Goal: Navigation & Orientation: Find specific page/section

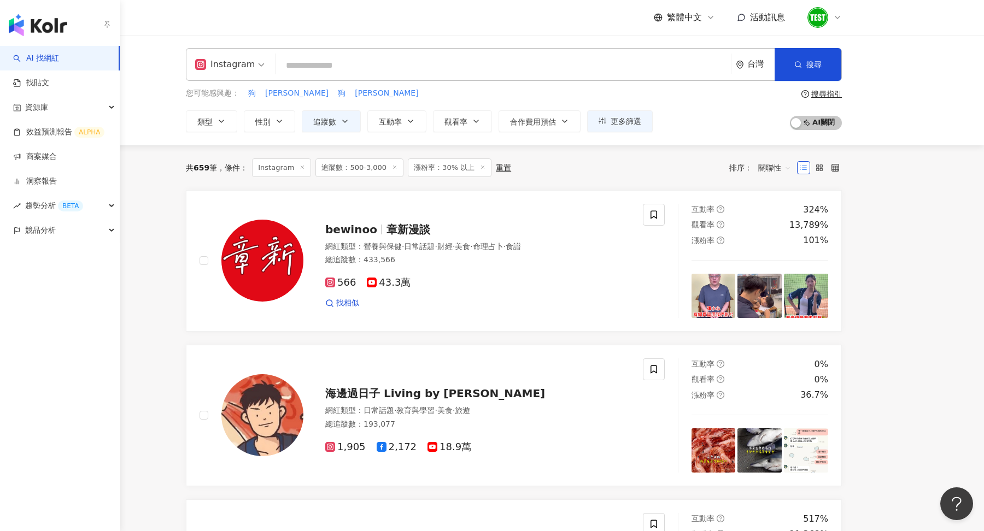
click at [27, 18] on img "button" at bounding box center [38, 25] width 58 height 22
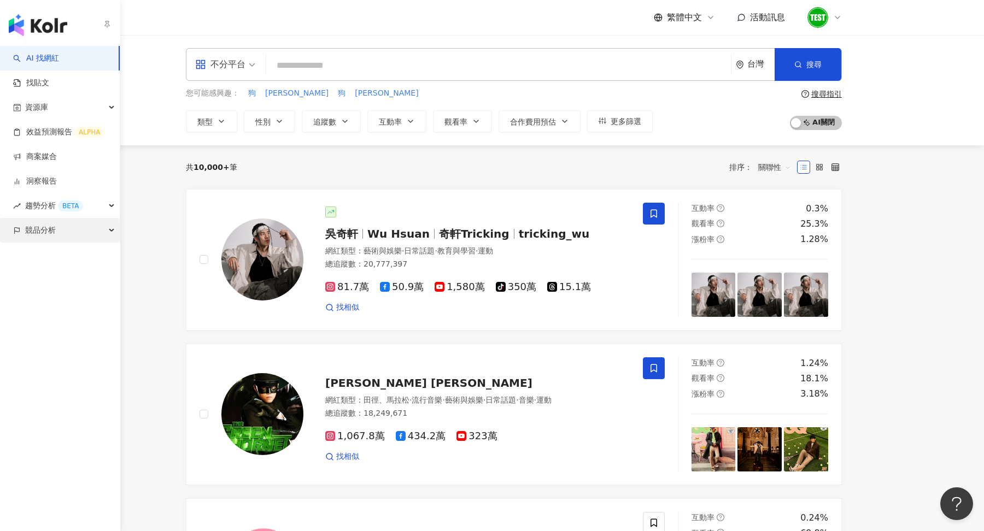
click at [89, 231] on div "競品分析" at bounding box center [60, 230] width 120 height 25
click at [72, 250] on link "品牌帳號分析" at bounding box center [49, 255] width 46 height 11
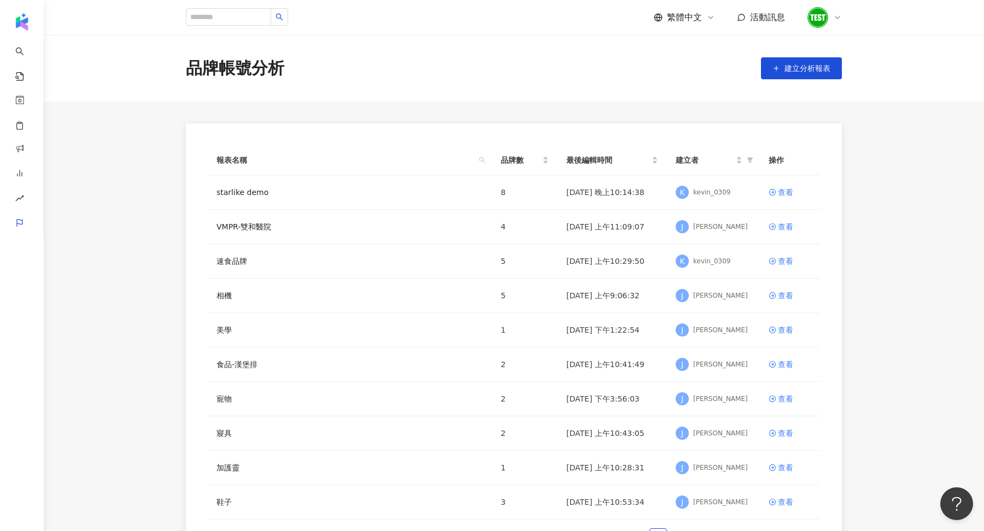
click at [831, 16] on div at bounding box center [824, 18] width 35 height 22
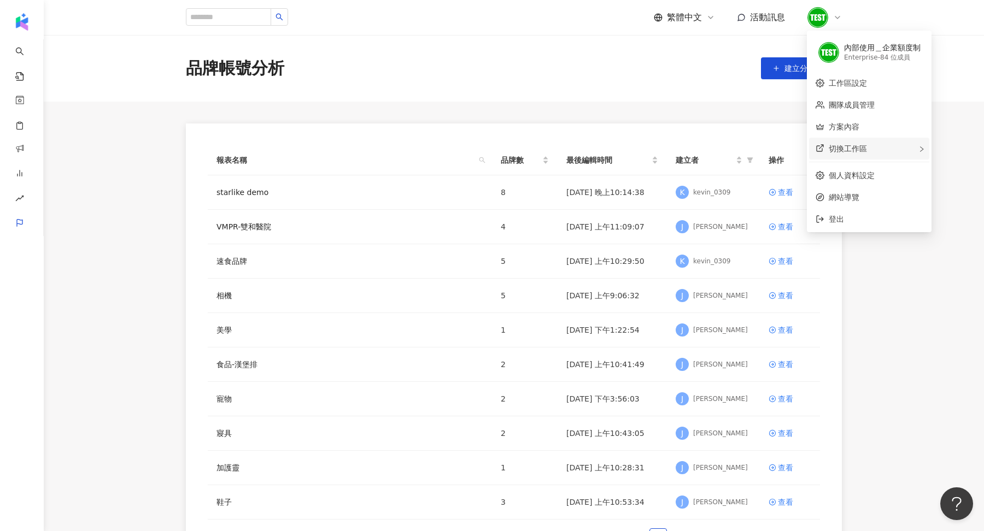
click at [895, 152] on div "切換工作區" at bounding box center [869, 149] width 120 height 22
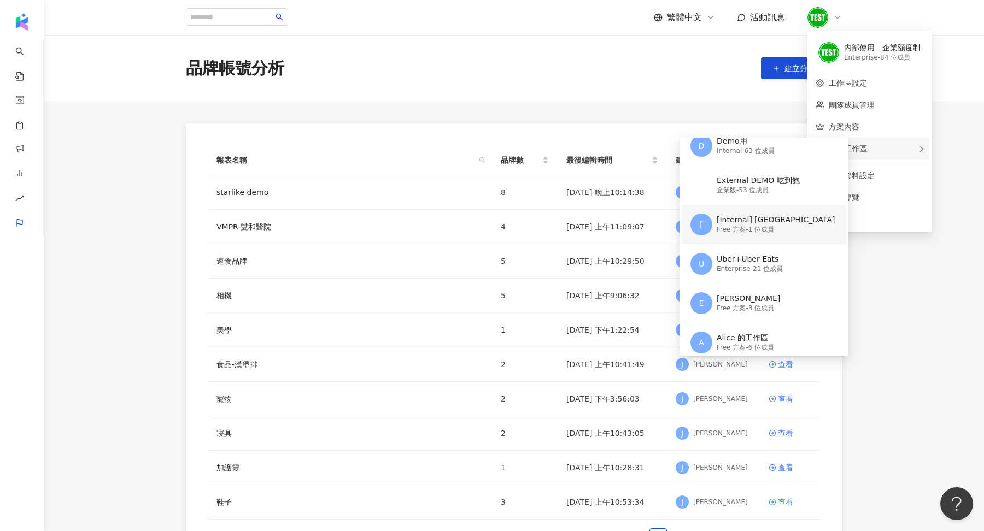
scroll to position [54, 0]
click at [732, 231] on div "Free 方案 - 1 位成員" at bounding box center [775, 229] width 119 height 9
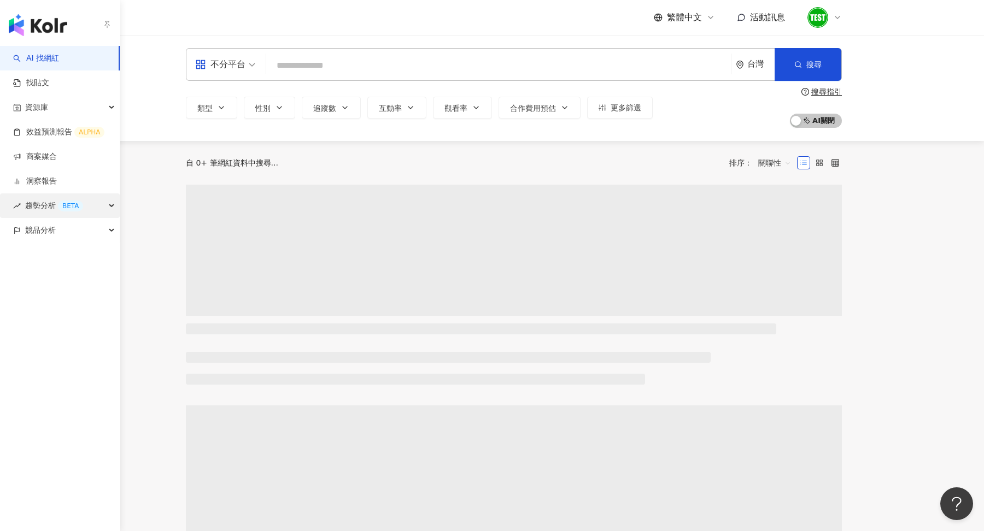
click at [55, 202] on span "趨勢分析 BETA" at bounding box center [54, 205] width 58 height 25
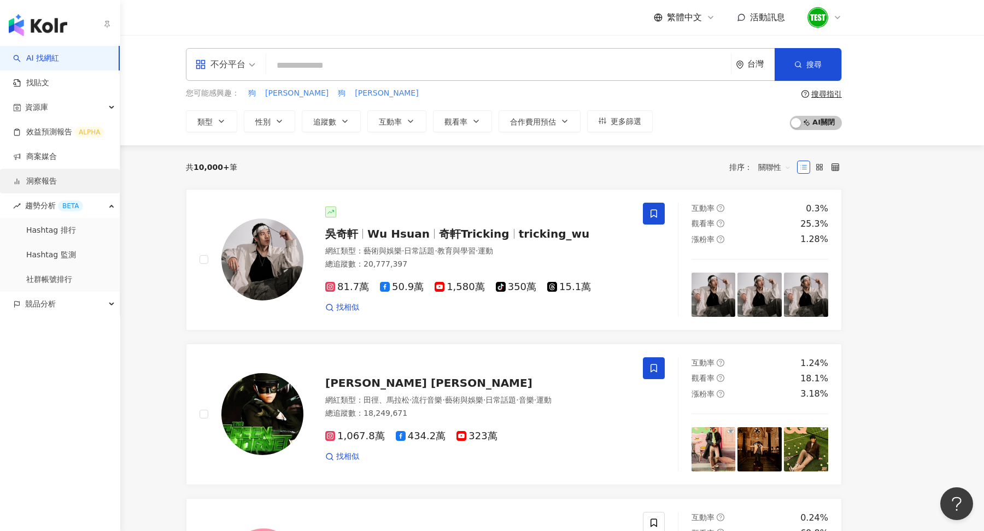
click at [52, 176] on link "洞察報告" at bounding box center [35, 181] width 44 height 11
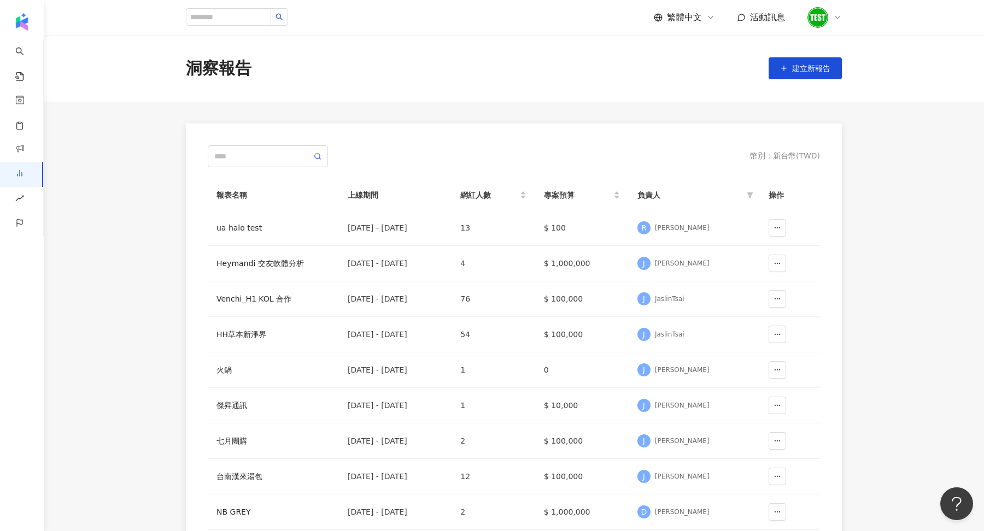
click at [836, 19] on icon at bounding box center [837, 17] width 9 height 9
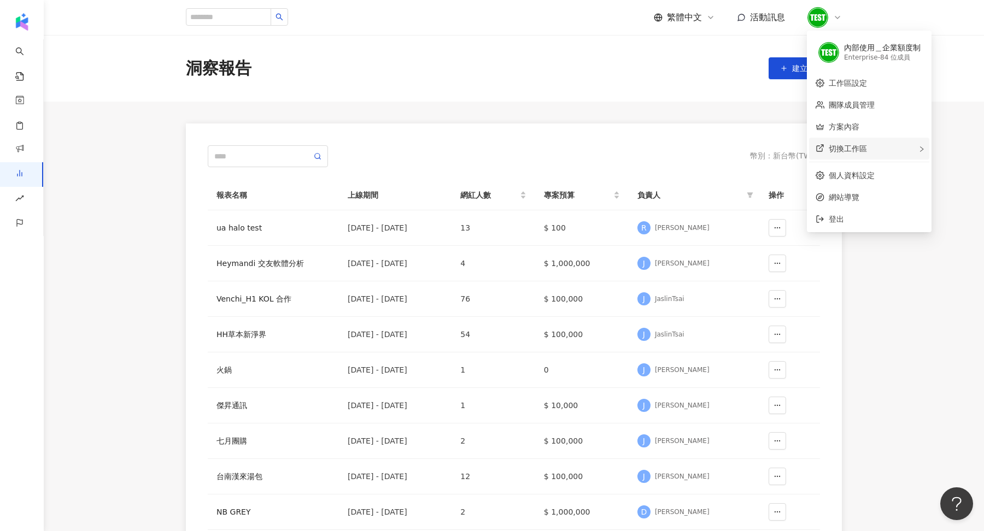
click at [870, 149] on div "切換工作區" at bounding box center [869, 149] width 120 height 22
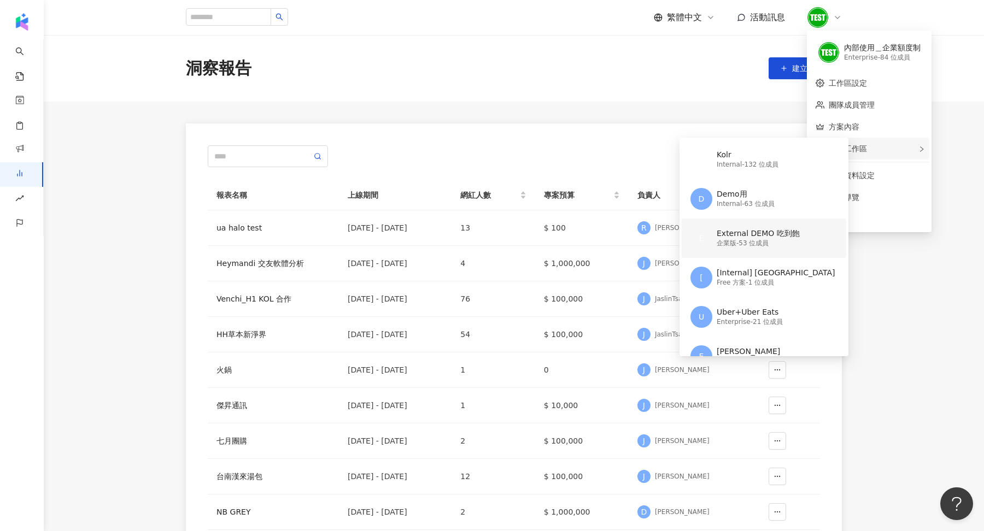
scroll to position [48, 0]
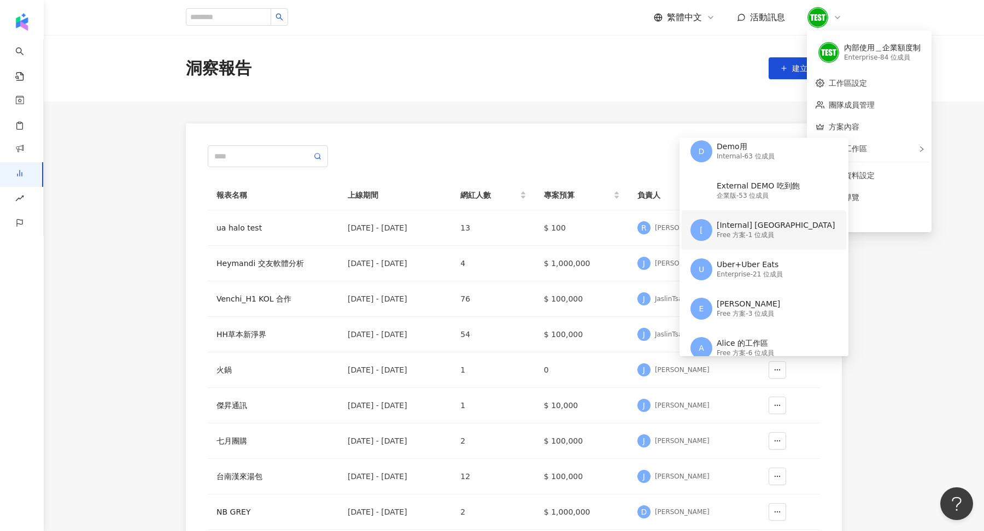
click at [747, 231] on div "Free 方案 - 1 位成員" at bounding box center [775, 235] width 119 height 9
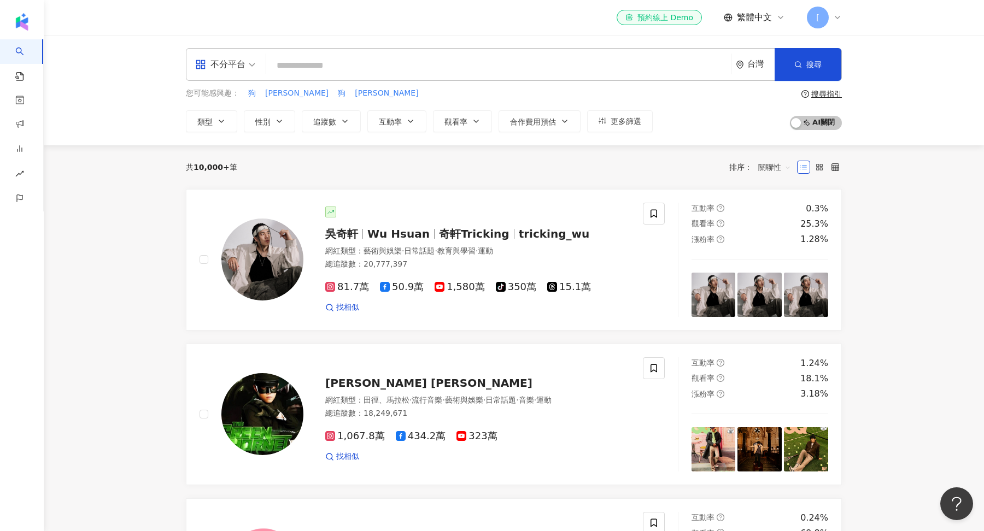
click at [821, 22] on span "[" at bounding box center [818, 18] width 22 height 22
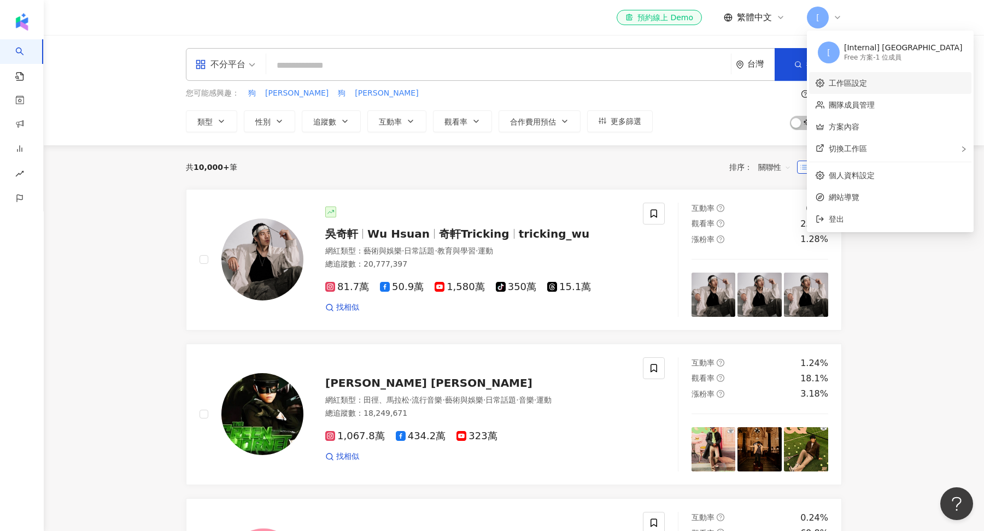
click at [854, 82] on link "工作區設定" at bounding box center [848, 83] width 38 height 9
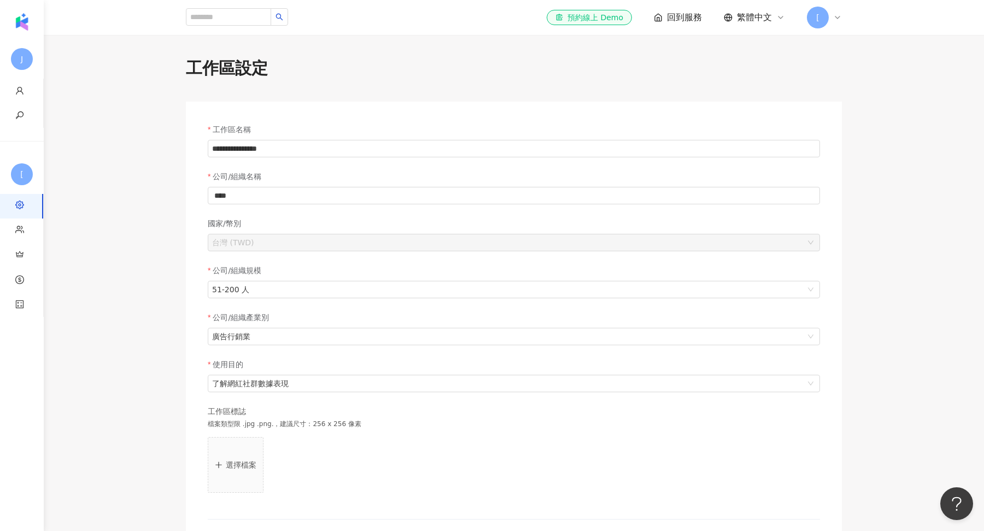
click at [827, 27] on div "[" at bounding box center [824, 18] width 35 height 22
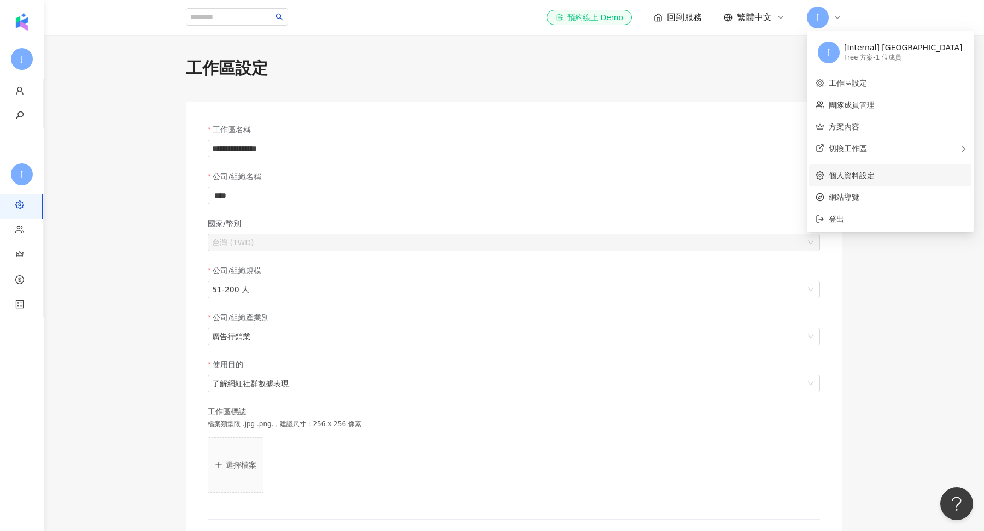
click at [840, 180] on link "個人資料設定" at bounding box center [852, 175] width 46 height 9
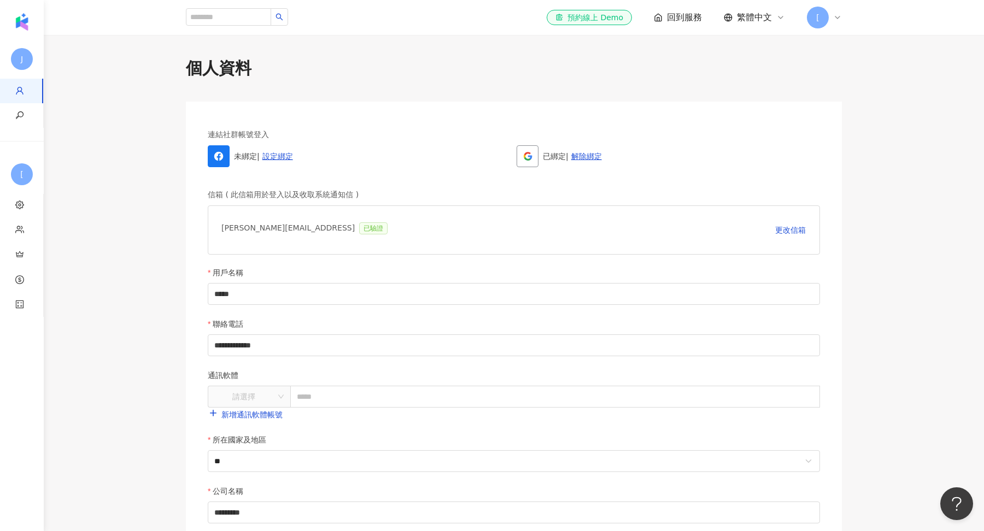
click at [877, 51] on div "**********" at bounding box center [514, 415] width 940 height 761
click at [825, 25] on span "[" at bounding box center [818, 18] width 22 height 22
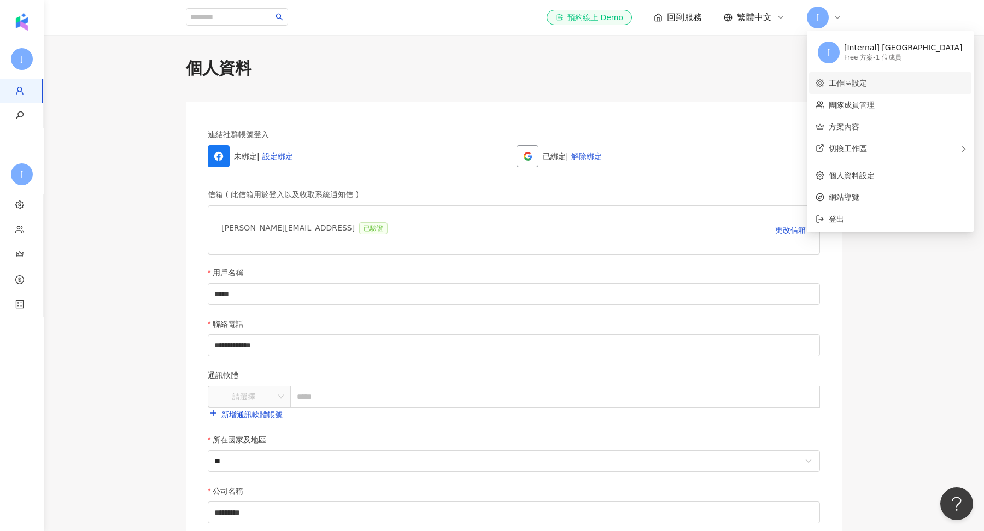
click at [837, 80] on link "工作區設定" at bounding box center [848, 83] width 38 height 9
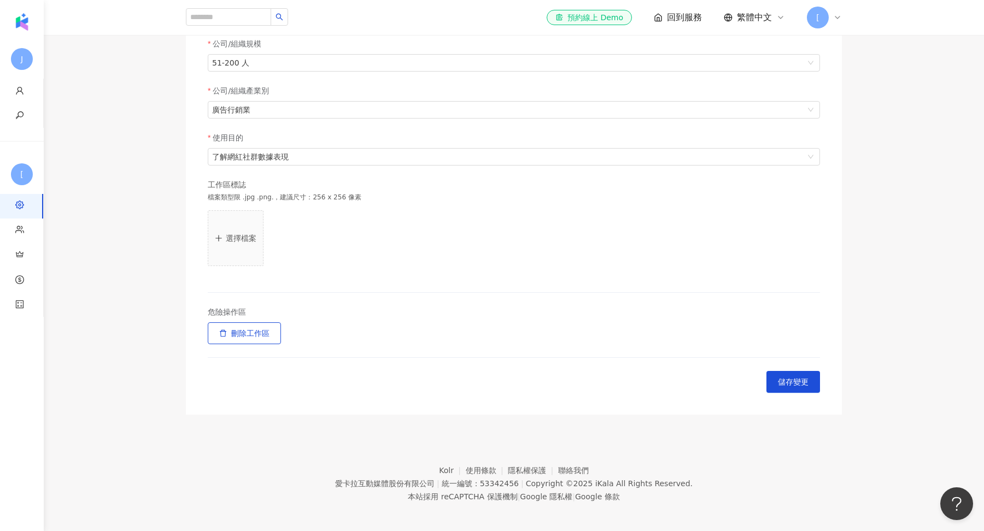
scroll to position [232, 0]
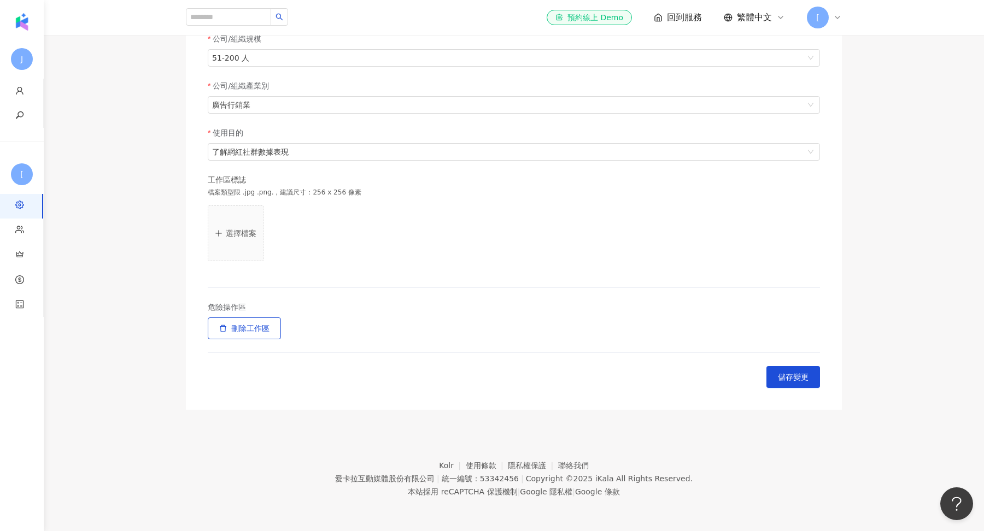
click at [252, 254] on button "選擇檔案" at bounding box center [236, 233] width 56 height 56
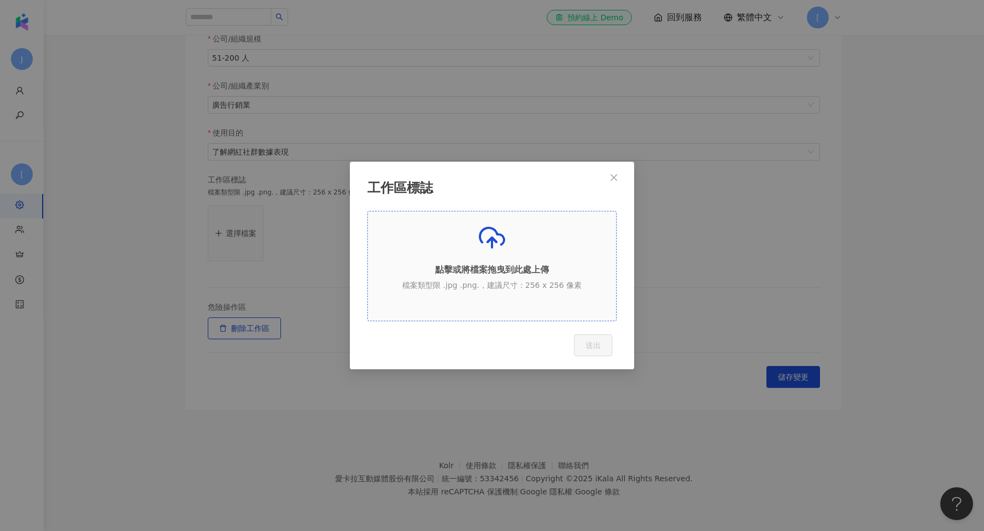
click at [517, 283] on p "檔案類型限 .jpg .png.，建議尺寸：256 x 256 像素" at bounding box center [492, 285] width 248 height 11
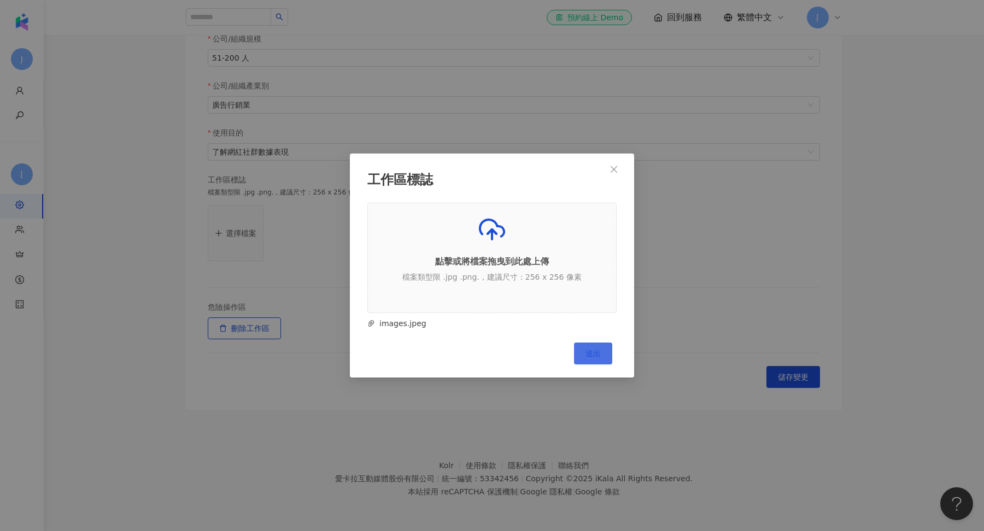
click at [593, 356] on span "送出" at bounding box center [592, 353] width 15 height 9
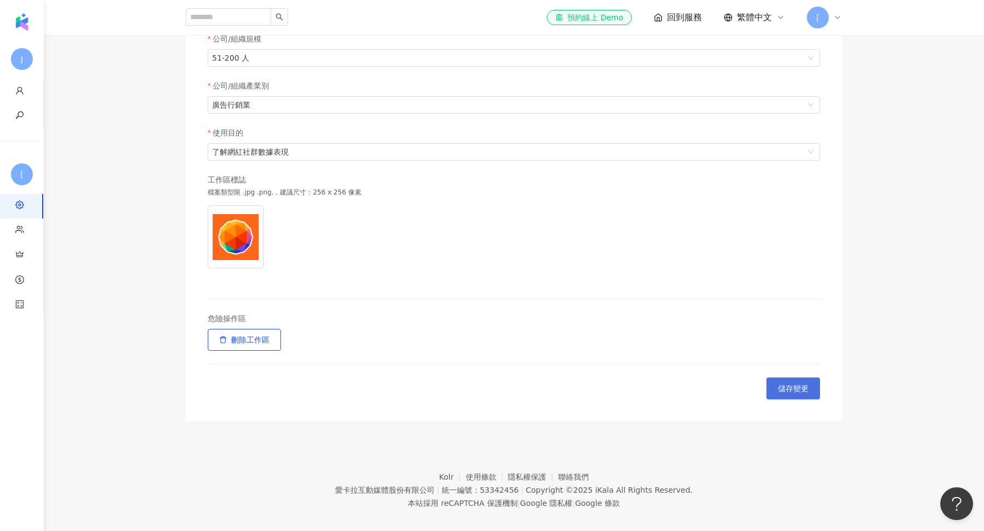
click at [790, 384] on span "儲存變更" at bounding box center [793, 388] width 31 height 9
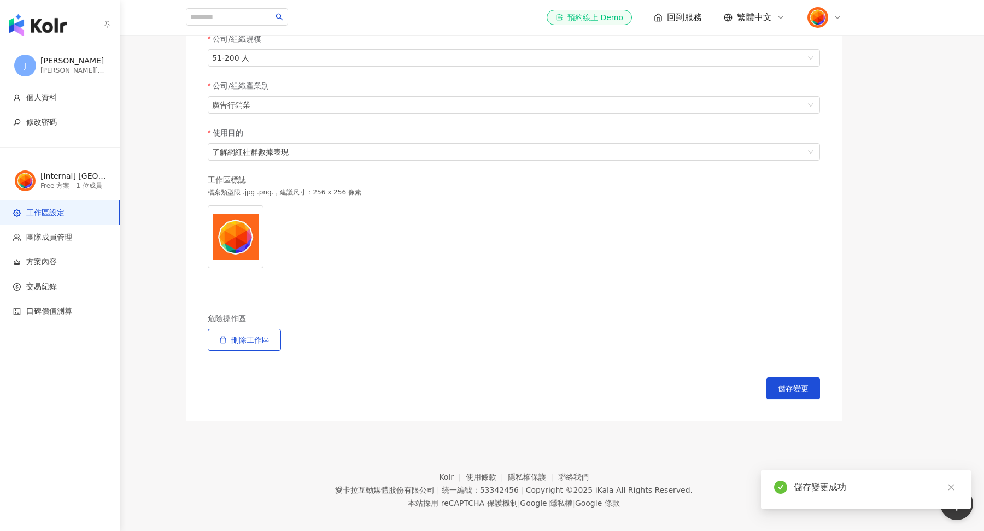
click at [28, 28] on img "button" at bounding box center [38, 25] width 58 height 22
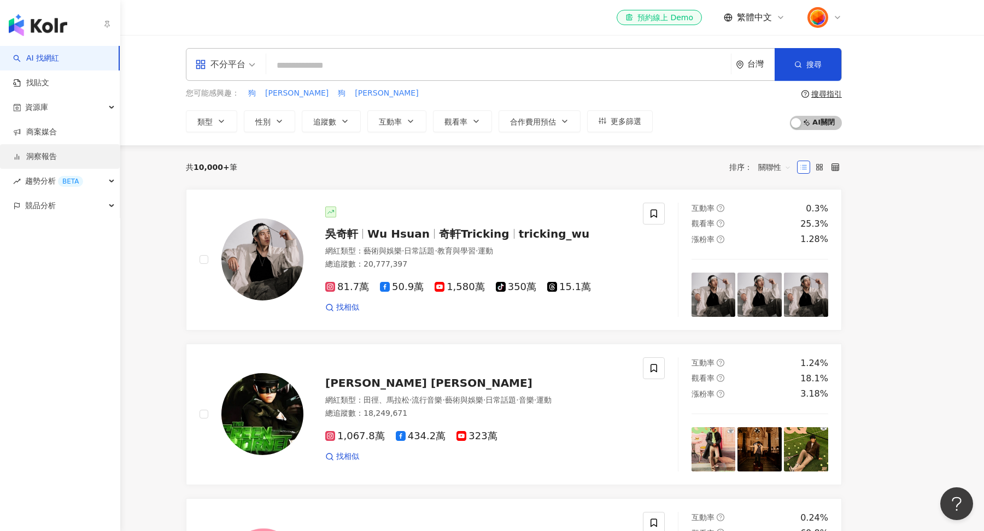
click at [57, 155] on link "洞察報告" at bounding box center [35, 156] width 44 height 11
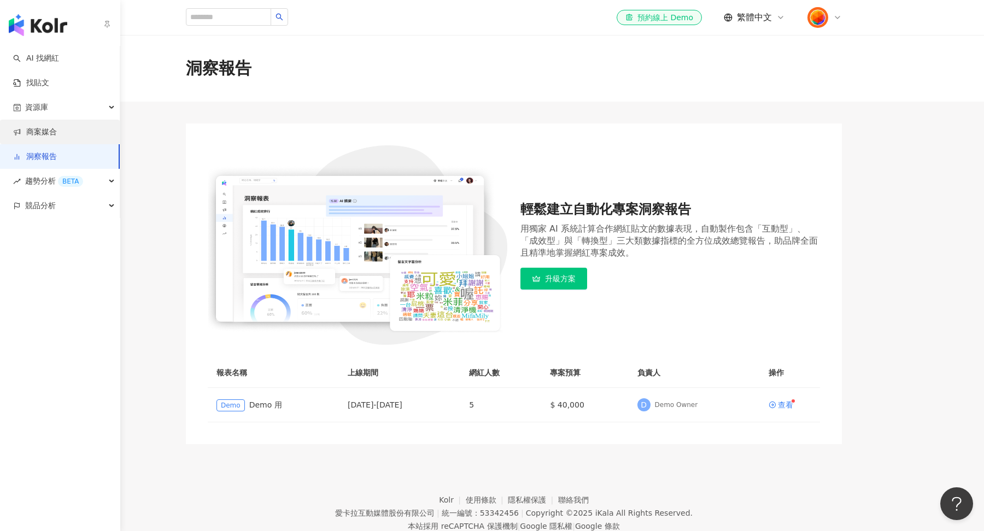
click at [57, 138] on link "商案媒合" at bounding box center [35, 132] width 44 height 11
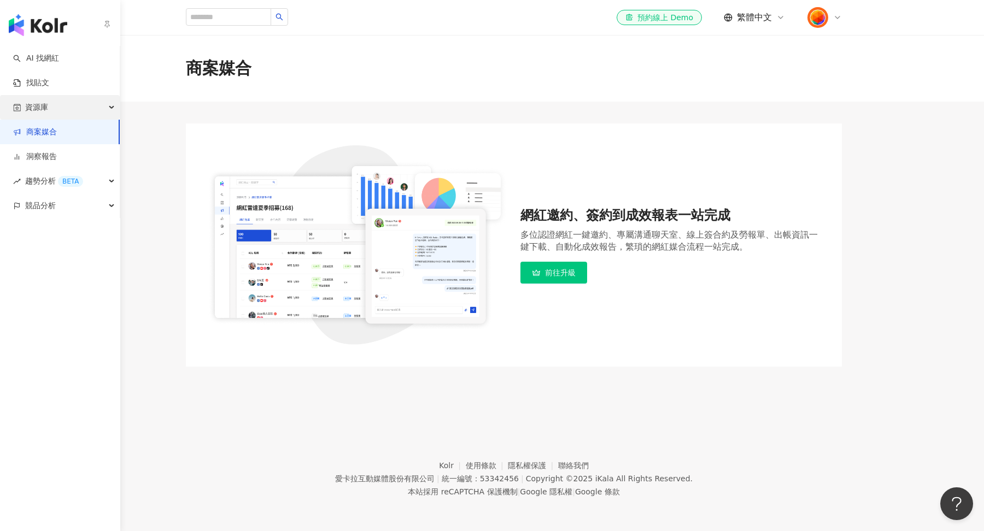
click at [54, 116] on div "資源庫" at bounding box center [60, 107] width 120 height 25
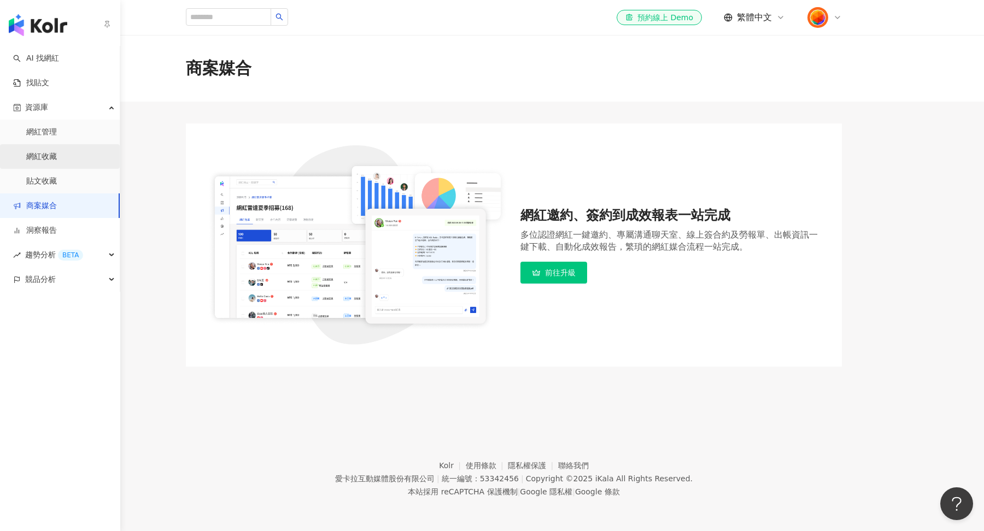
click at [52, 151] on link "網紅收藏" at bounding box center [41, 156] width 31 height 11
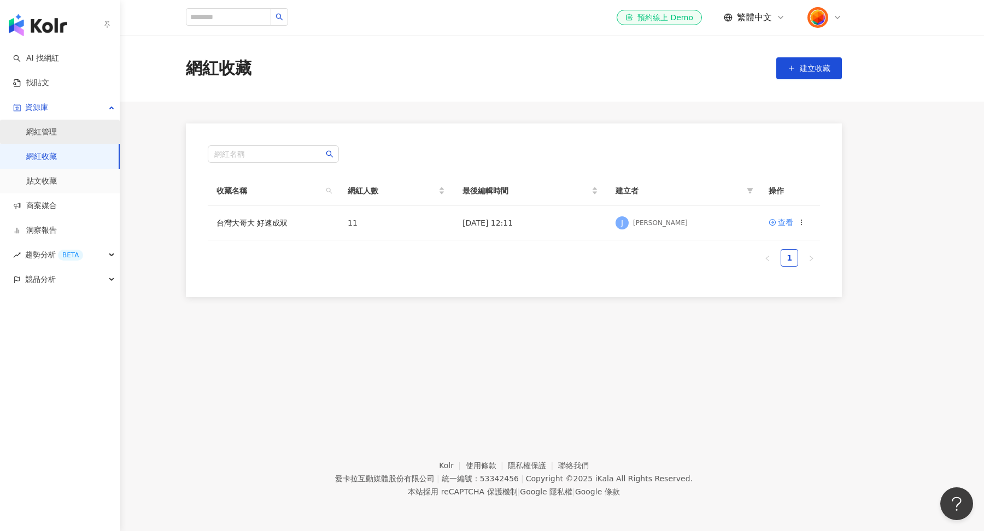
click at [50, 136] on link "網紅管理" at bounding box center [41, 132] width 31 height 11
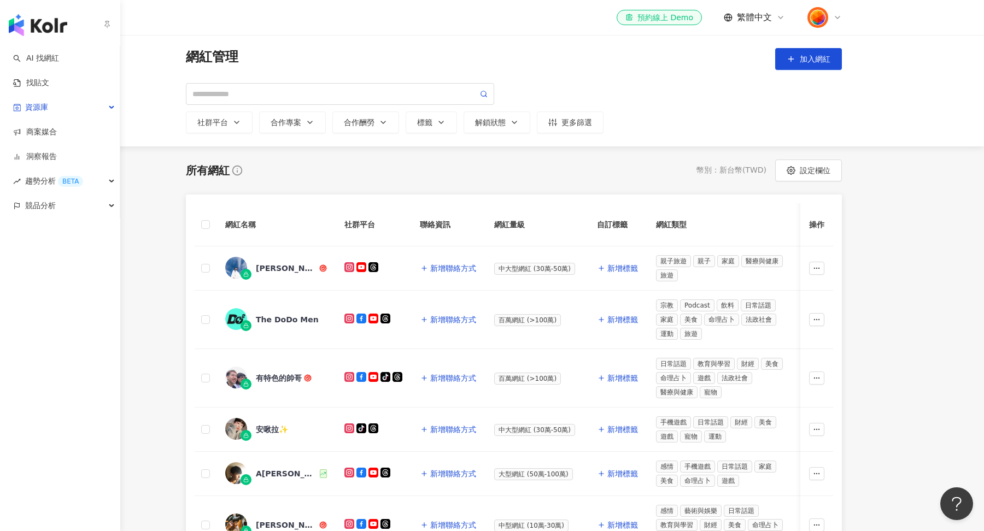
click at [27, 25] on img "button" at bounding box center [38, 25] width 58 height 22
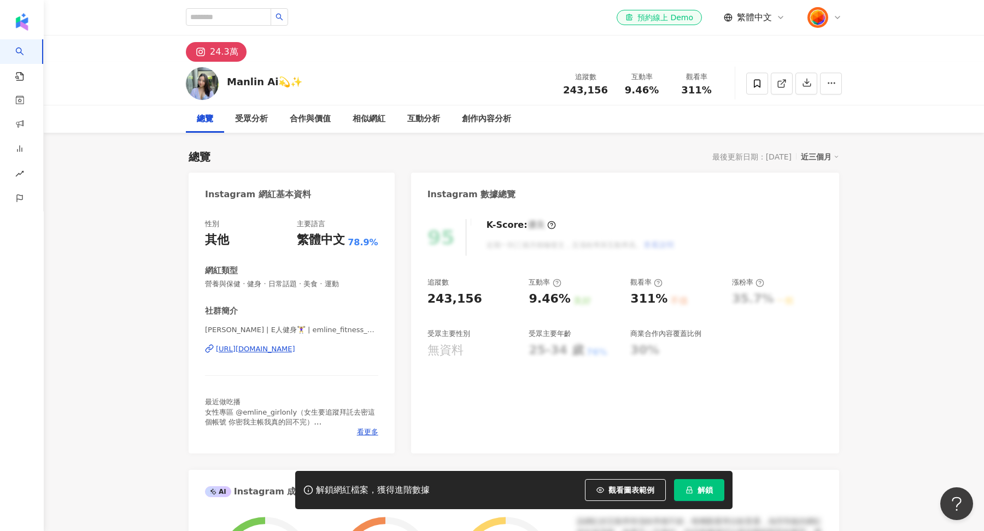
click at [836, 19] on icon at bounding box center [837, 17] width 9 height 9
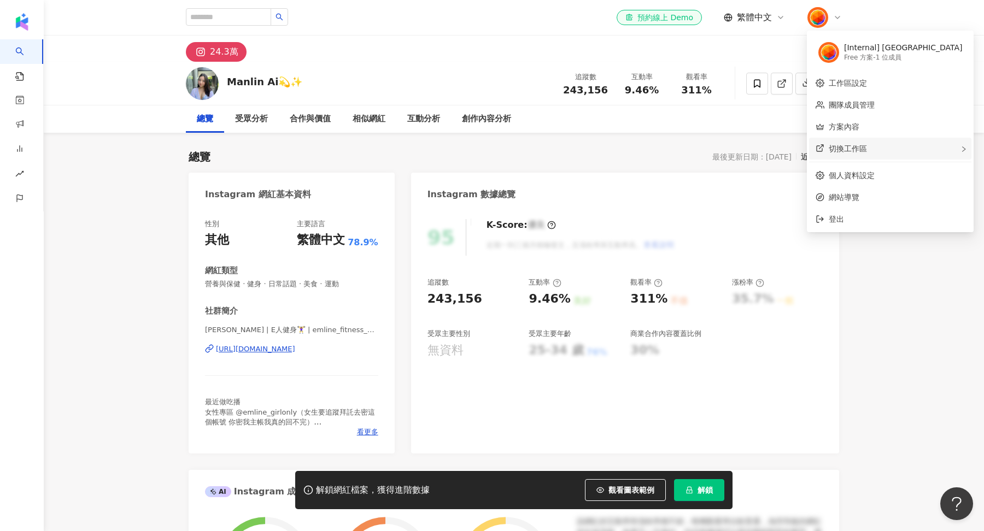
click at [872, 155] on div "切換工作區" at bounding box center [890, 149] width 162 height 22
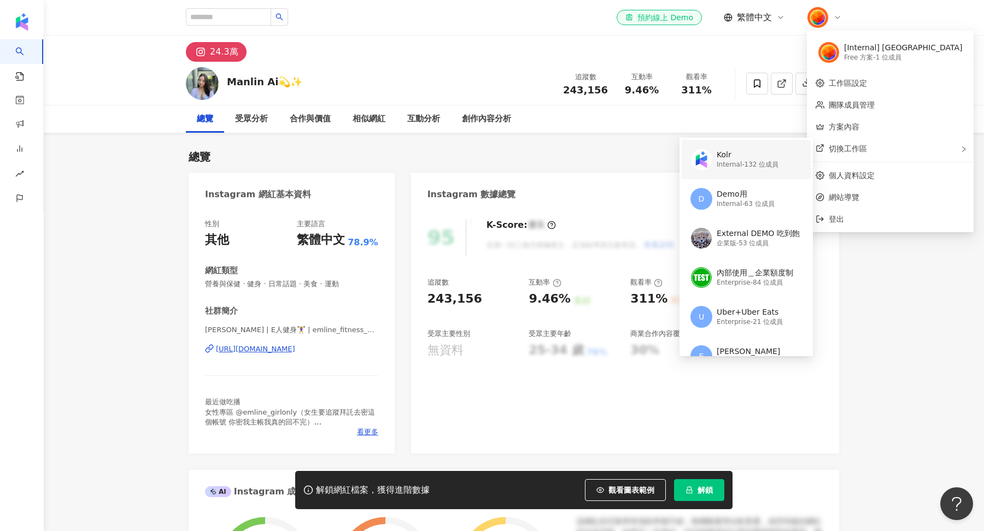
click at [753, 168] on div "Internal - 132 位成員" at bounding box center [747, 164] width 62 height 9
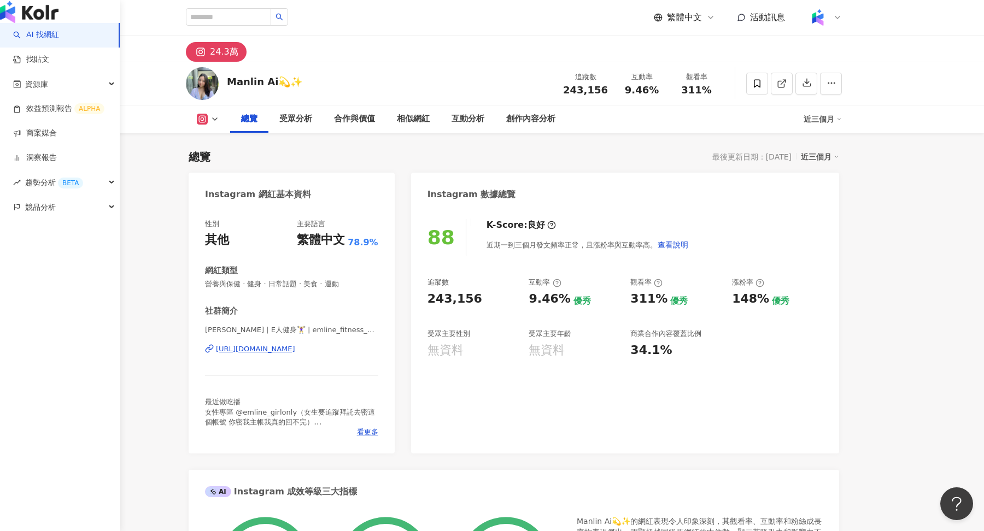
click at [33, 23] on img "button" at bounding box center [29, 12] width 58 height 22
